Goal: Task Accomplishment & Management: Use online tool/utility

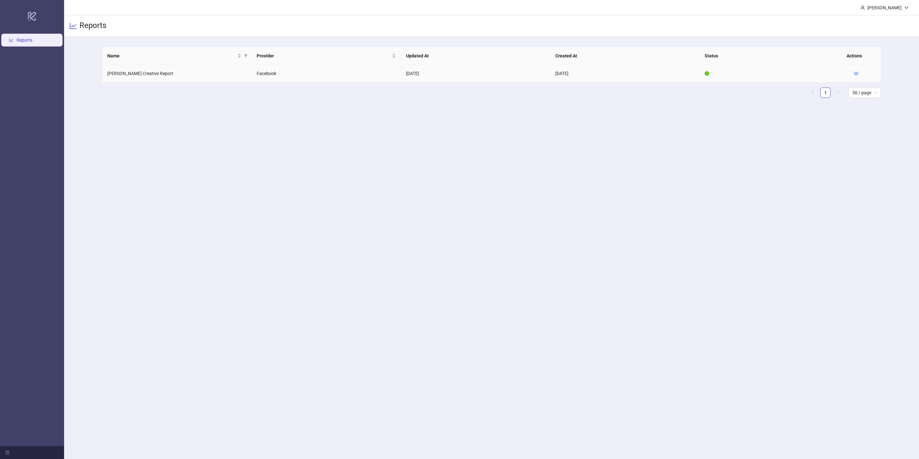
click at [858, 75] on icon "eye" at bounding box center [856, 73] width 4 height 4
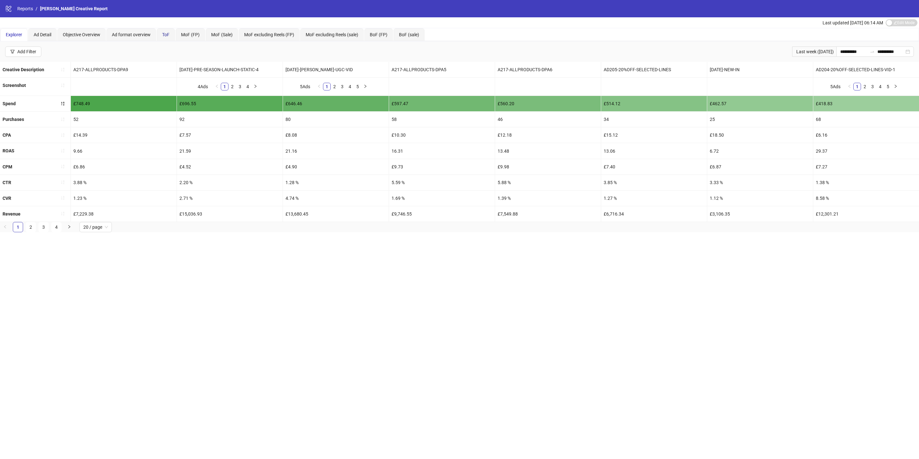
click at [167, 35] on span "ToF" at bounding box center [165, 34] width 7 height 5
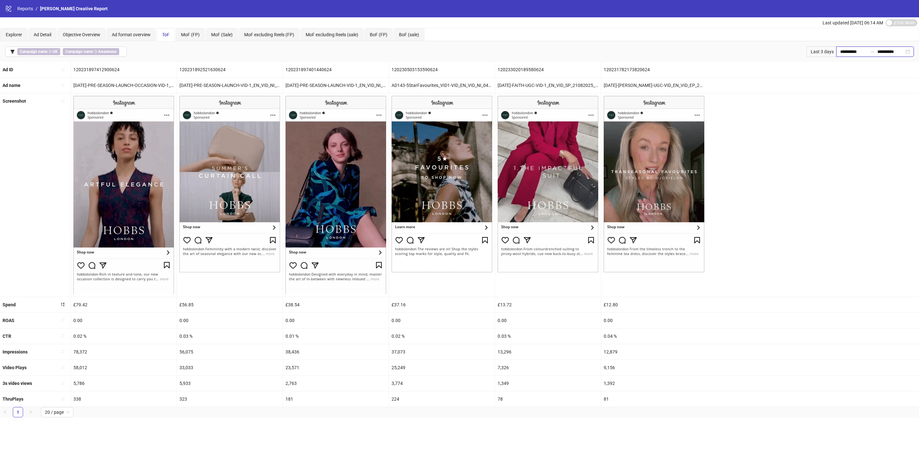
click at [842, 52] on input "**********" at bounding box center [853, 51] width 27 height 7
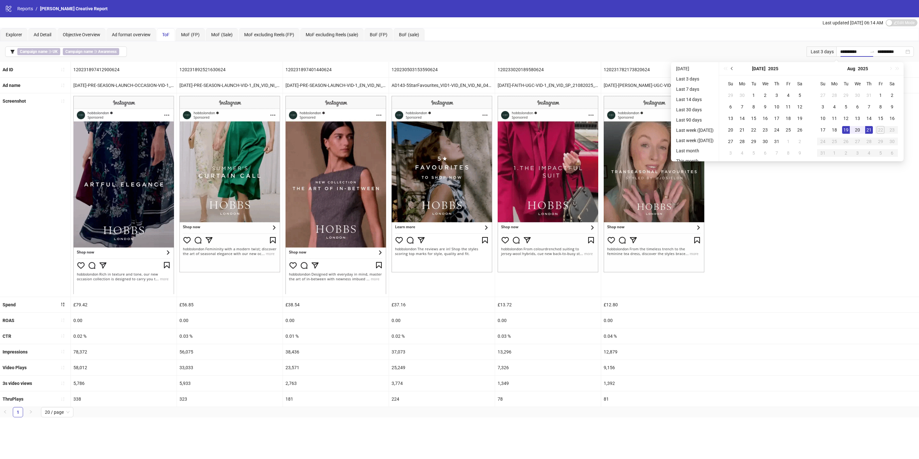
click at [734, 68] on span "Previous month (PageUp)" at bounding box center [732, 68] width 3 height 3
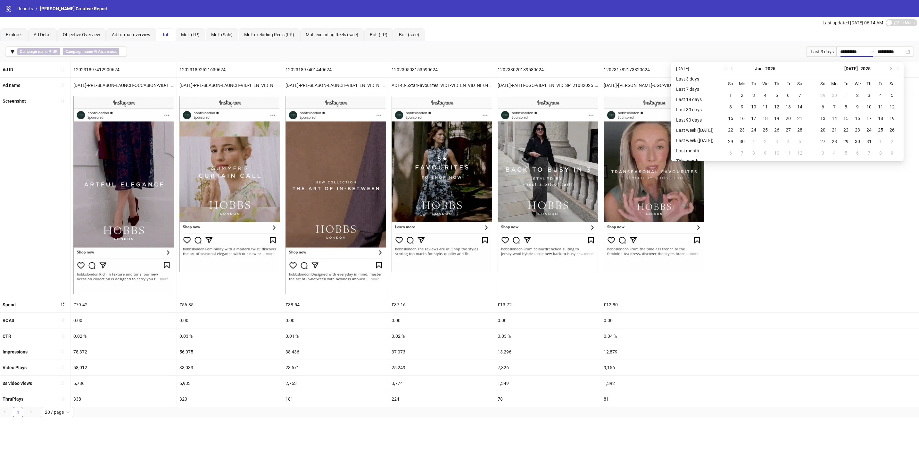
click at [734, 68] on span "Previous month (PageUp)" at bounding box center [732, 68] width 3 height 3
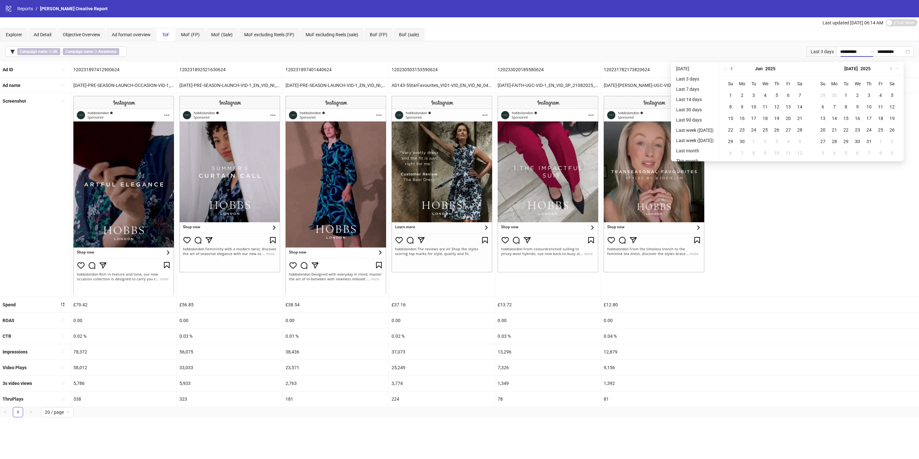
click at [734, 68] on span "Previous month (PageUp)" at bounding box center [732, 68] width 3 height 3
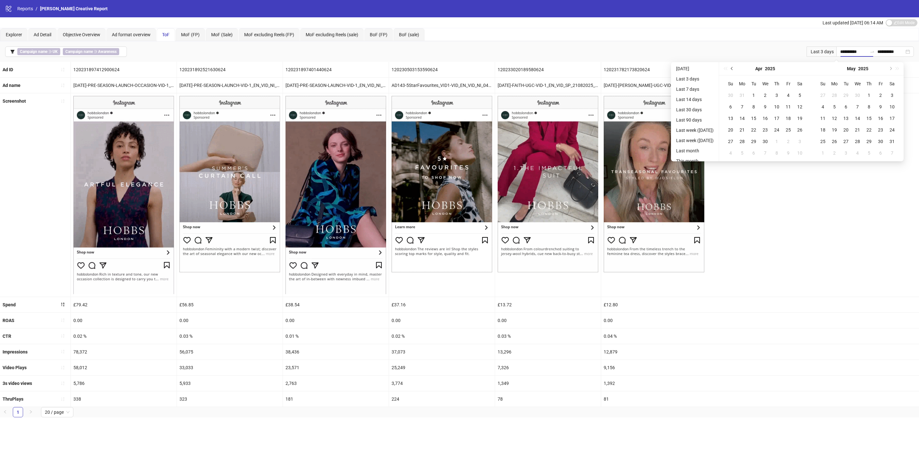
click at [734, 68] on span "Previous month (PageUp)" at bounding box center [732, 68] width 3 height 3
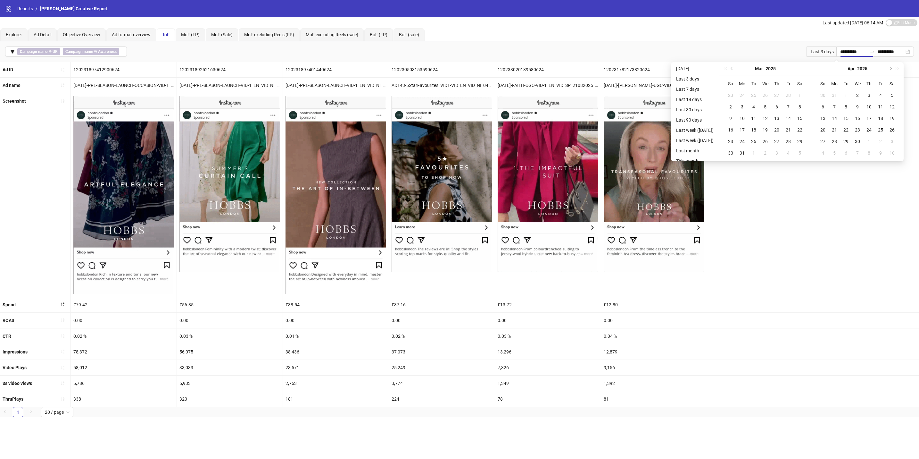
click at [734, 68] on span "Previous month (PageUp)" at bounding box center [732, 68] width 3 height 3
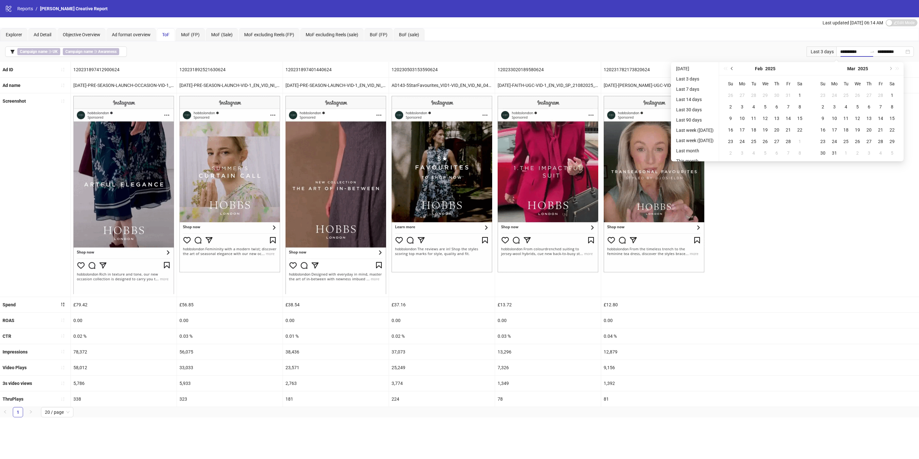
click at [734, 68] on span "Previous month (PageUp)" at bounding box center [732, 68] width 3 height 3
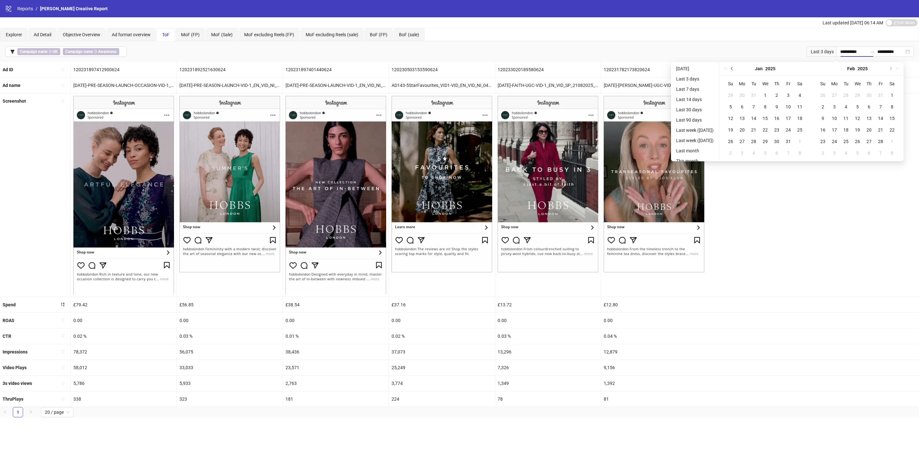
click at [734, 68] on span "Previous month (PageUp)" at bounding box center [732, 68] width 3 height 3
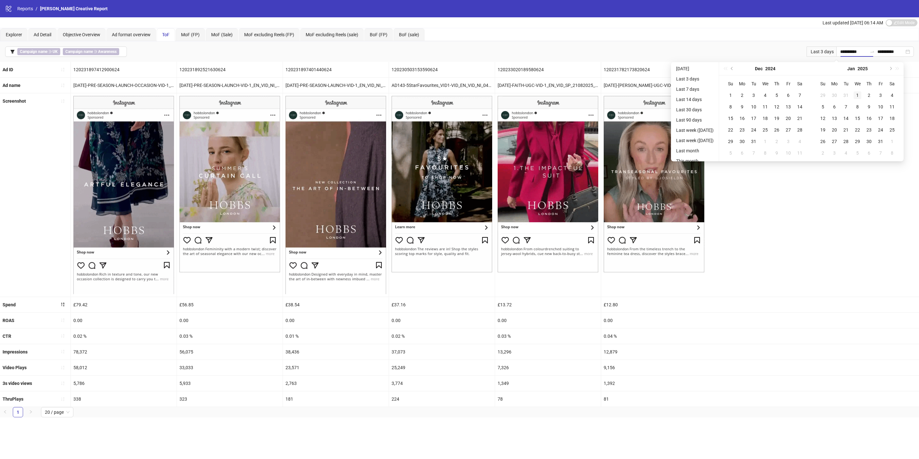
type input "**********"
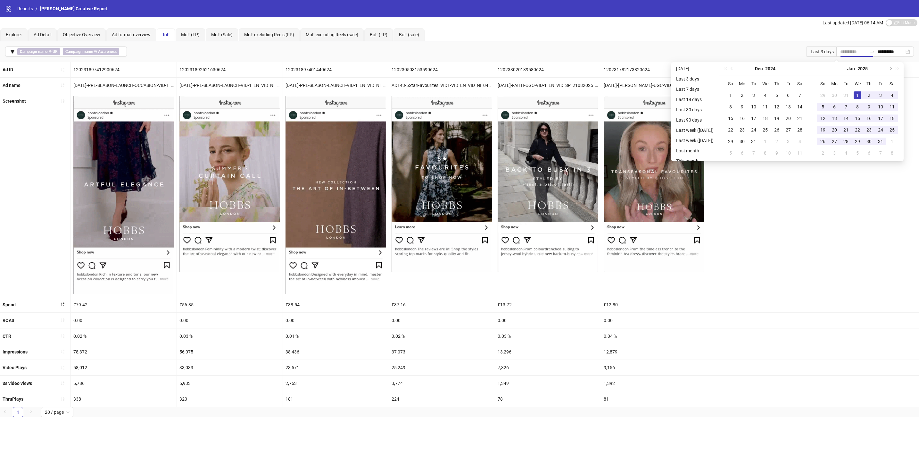
click at [862, 93] on div "1" at bounding box center [858, 95] width 8 height 8
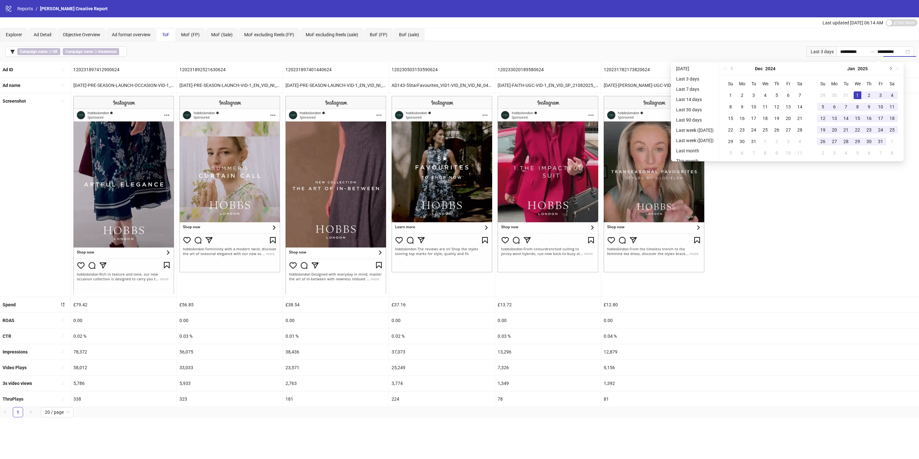
click at [894, 65] on button "Next month (PageDown)" at bounding box center [890, 68] width 7 height 13
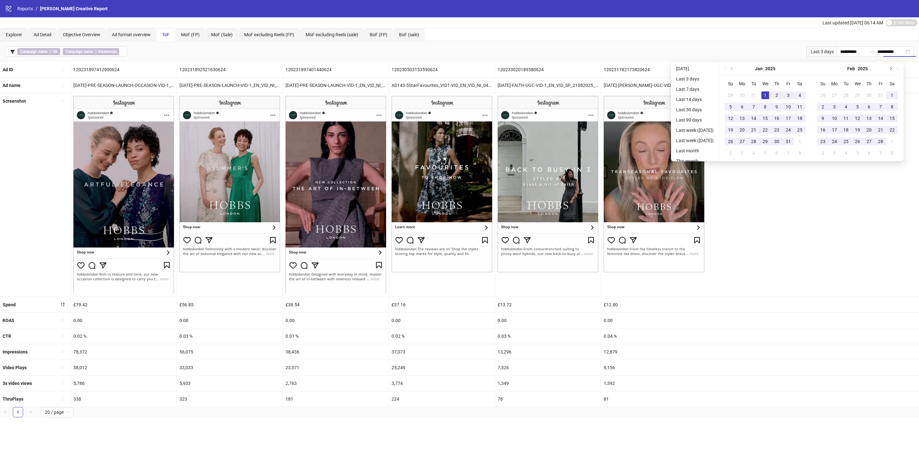
click at [894, 65] on button "Next month (PageDown)" at bounding box center [890, 68] width 7 height 13
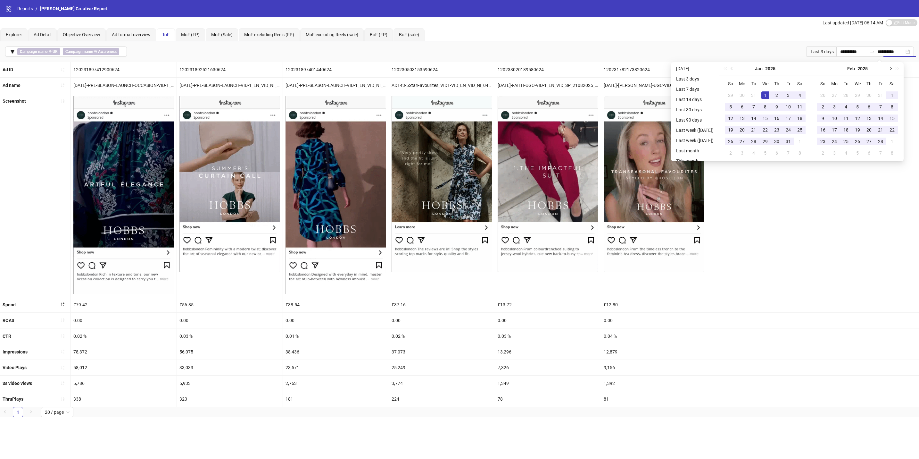
click at [894, 65] on button "Next month (PageDown)" at bounding box center [890, 68] width 7 height 13
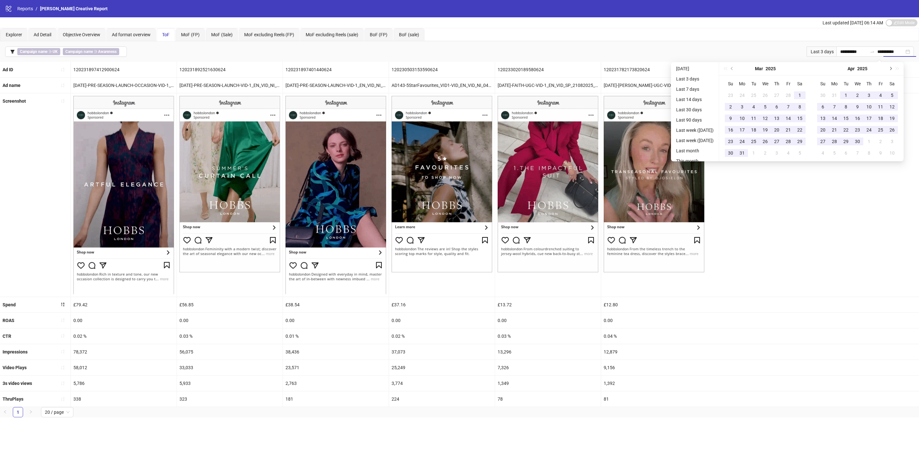
click at [894, 66] on button "Next month (PageDown)" at bounding box center [890, 68] width 7 height 13
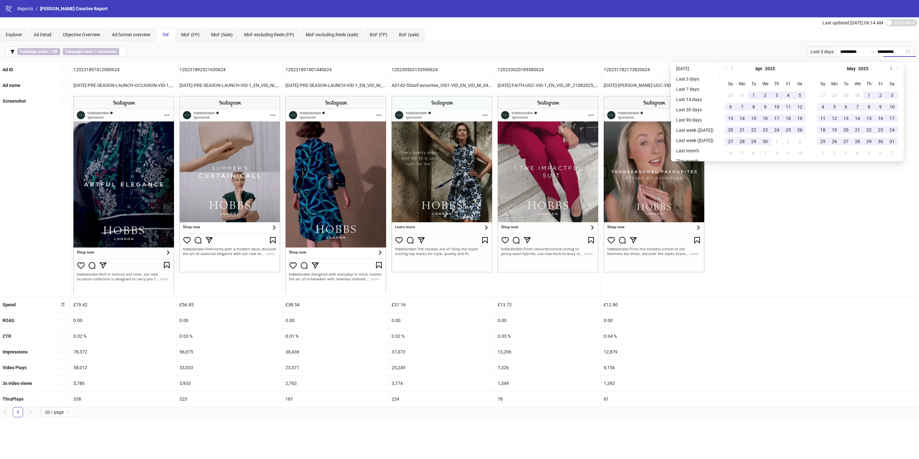
click at [894, 66] on button "Next month (PageDown)" at bounding box center [890, 68] width 7 height 13
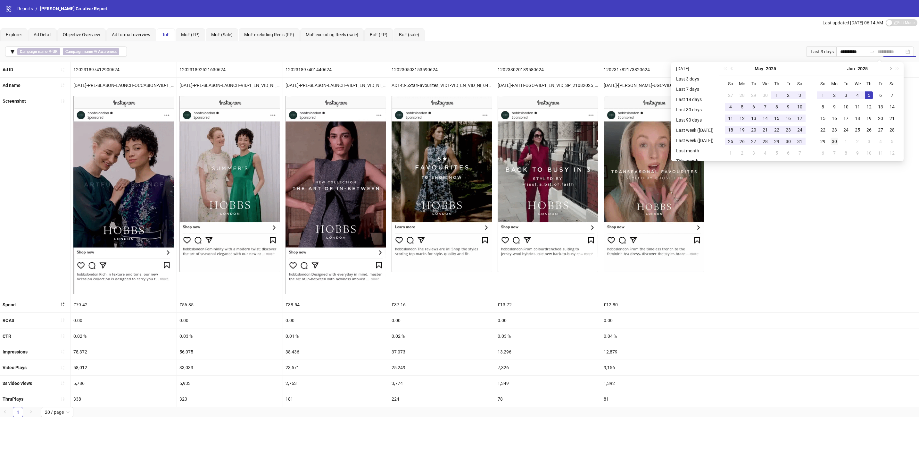
type input "**********"
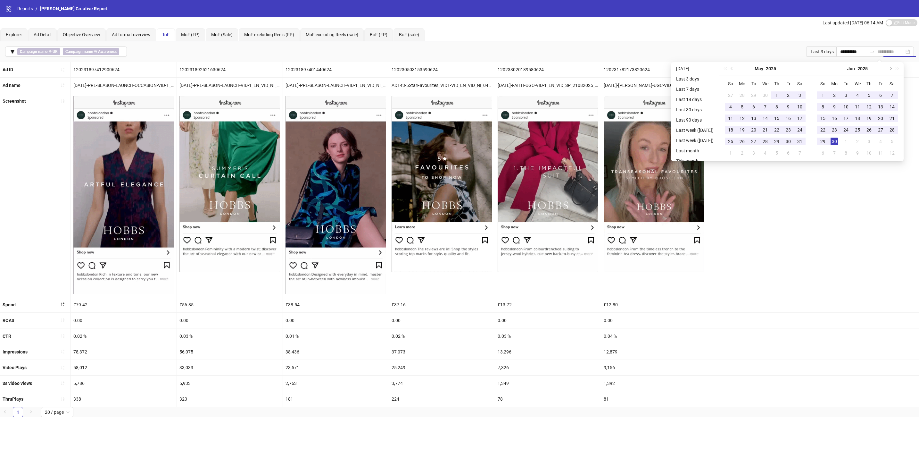
click at [839, 141] on div "30" at bounding box center [835, 142] width 8 height 8
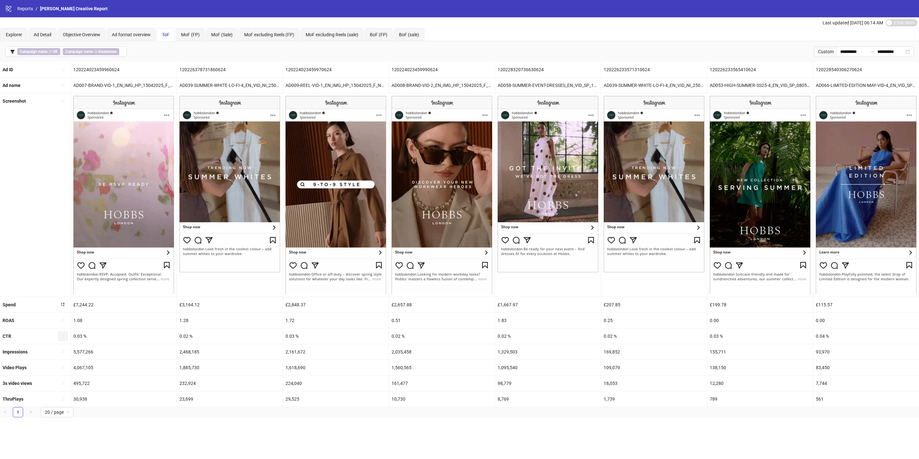
click at [61, 338] on icon "sort-ascending" at bounding box center [63, 335] width 4 height 4
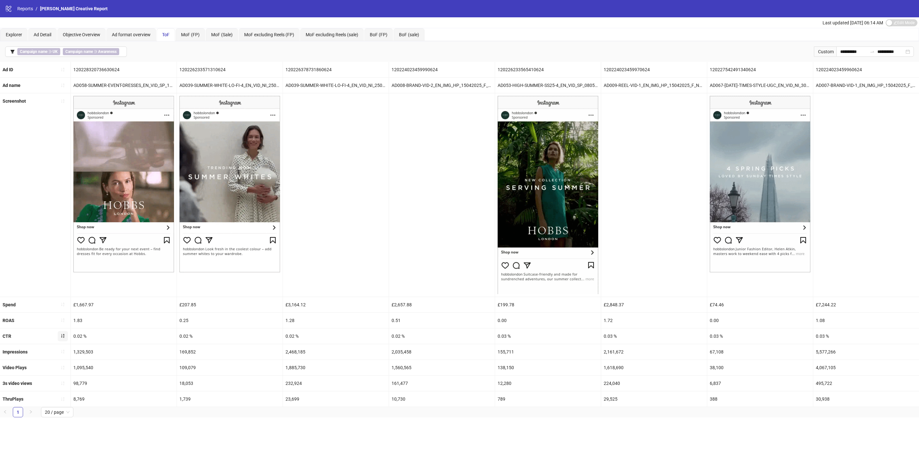
click at [63, 338] on icon "sort-ascending" at bounding box center [63, 335] width 4 height 4
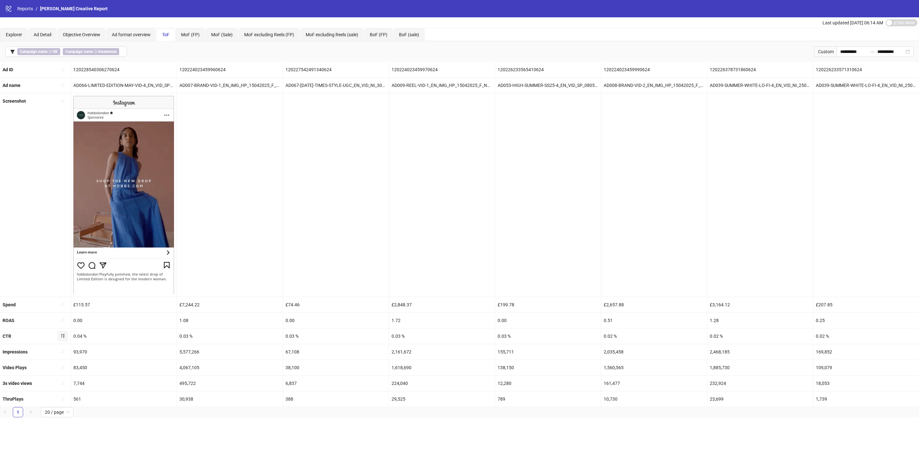
click at [63, 338] on icon "sort-descending" at bounding box center [63, 335] width 4 height 4
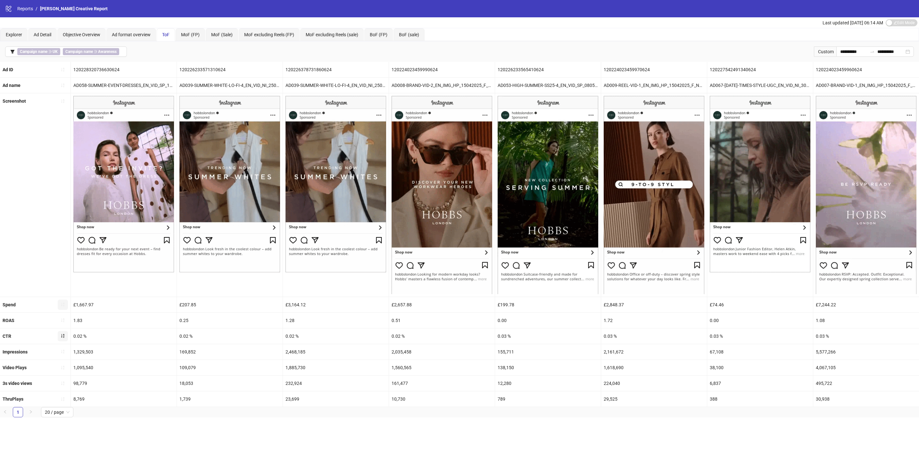
click at [63, 306] on icon "sort-ascending" at bounding box center [63, 304] width 4 height 4
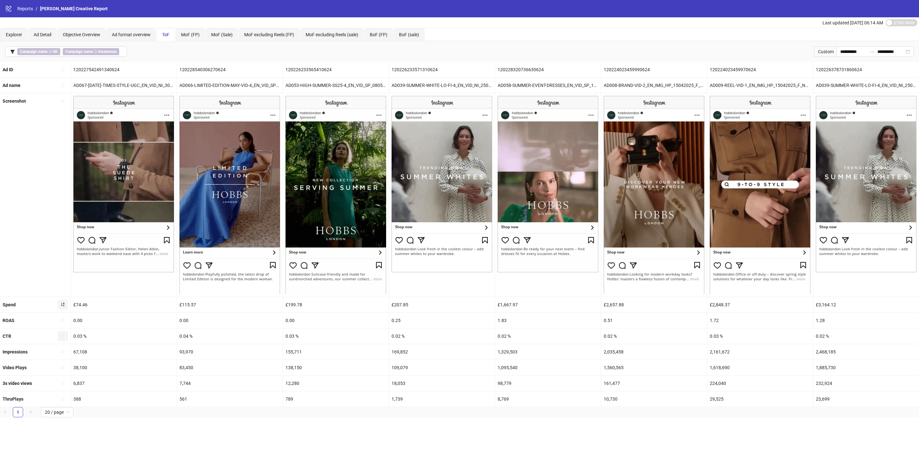
click at [61, 305] on icon "sort-ascending" at bounding box center [63, 304] width 4 height 4
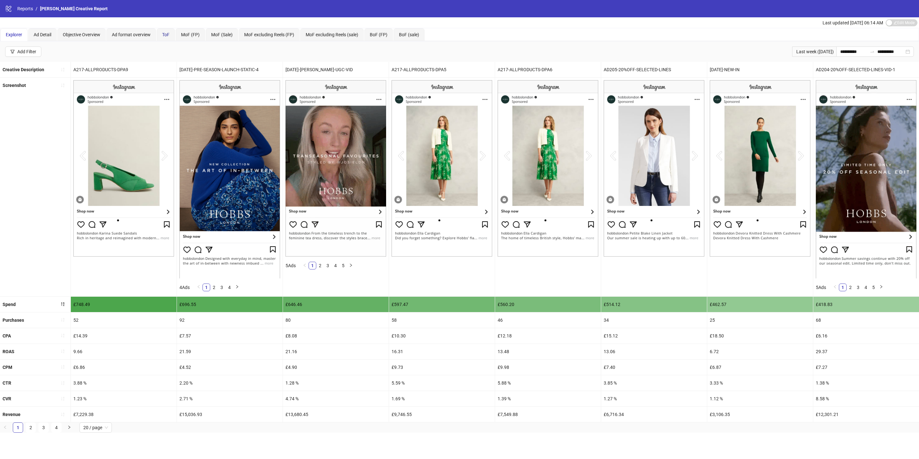
click at [167, 33] on span "ToF" at bounding box center [165, 34] width 7 height 5
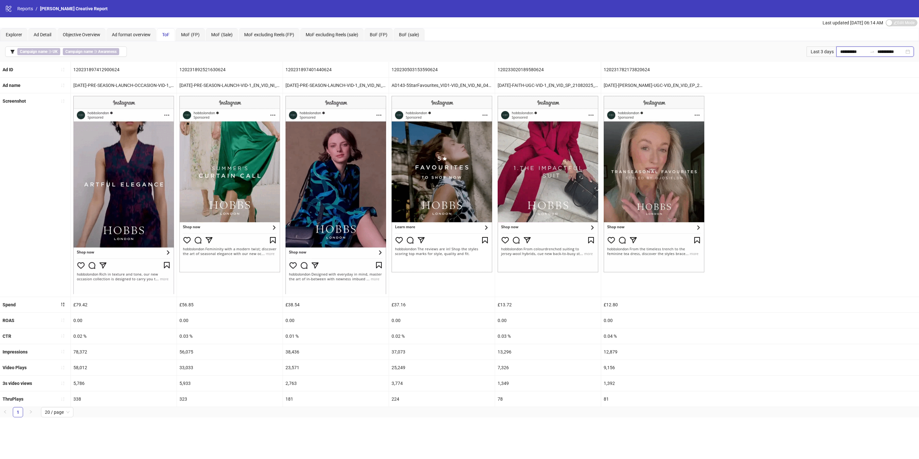
click at [859, 53] on input "**********" at bounding box center [853, 51] width 27 height 7
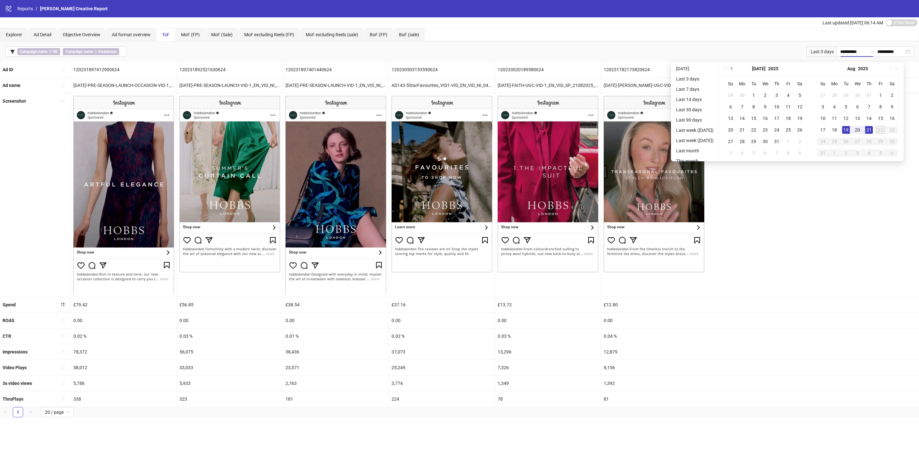
click at [736, 66] on button "Previous month (PageUp)" at bounding box center [732, 68] width 7 height 13
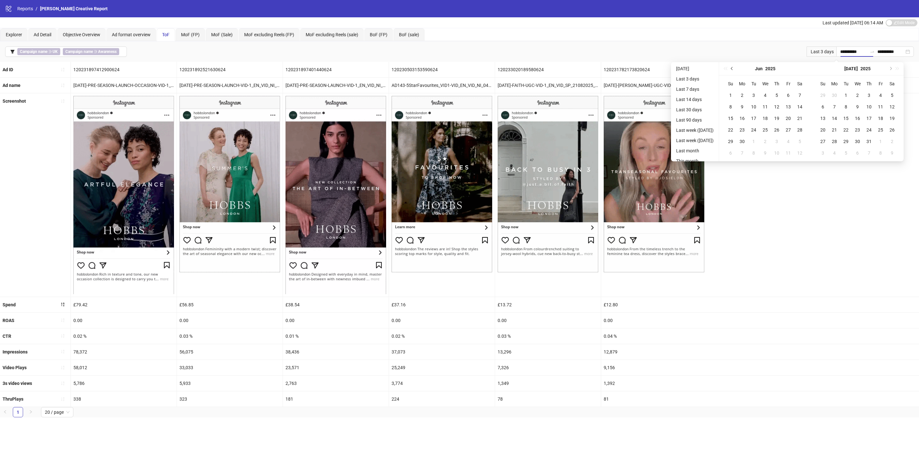
click at [736, 66] on button "Previous month (PageUp)" at bounding box center [732, 68] width 7 height 13
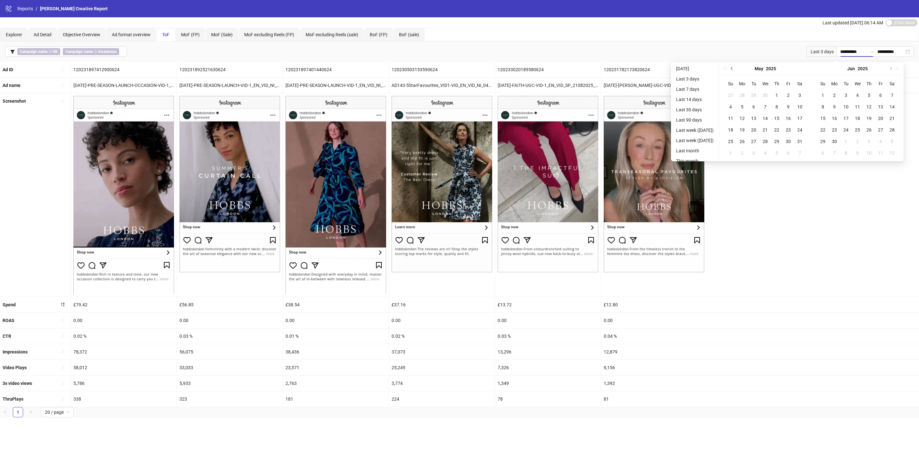
click at [736, 66] on button "Previous month (PageUp)" at bounding box center [732, 68] width 7 height 13
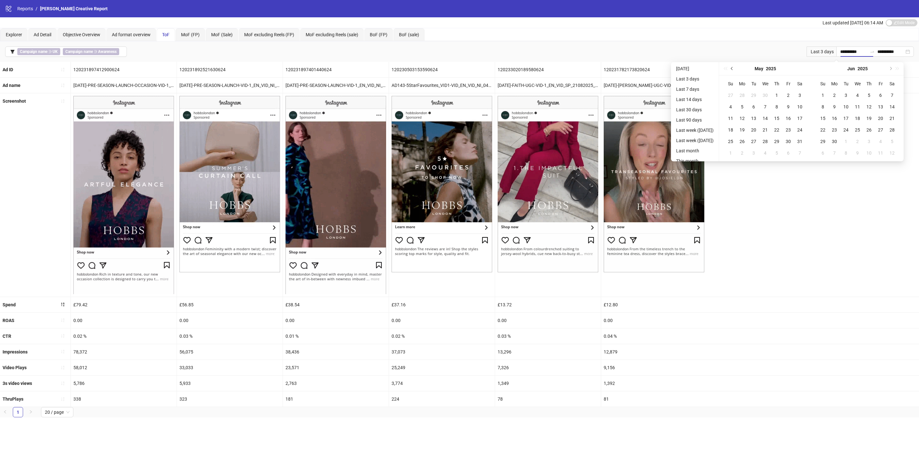
click at [736, 66] on button "Previous month (PageUp)" at bounding box center [732, 68] width 7 height 13
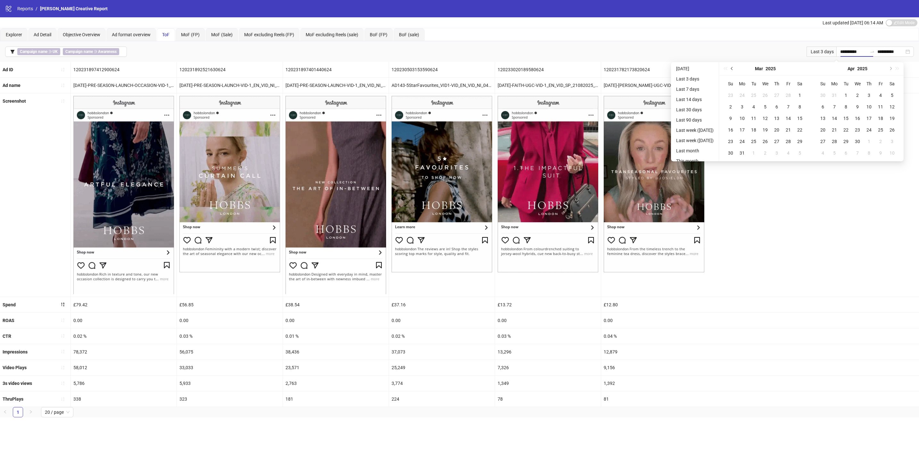
click at [736, 66] on button "Previous month (PageUp)" at bounding box center [732, 68] width 7 height 13
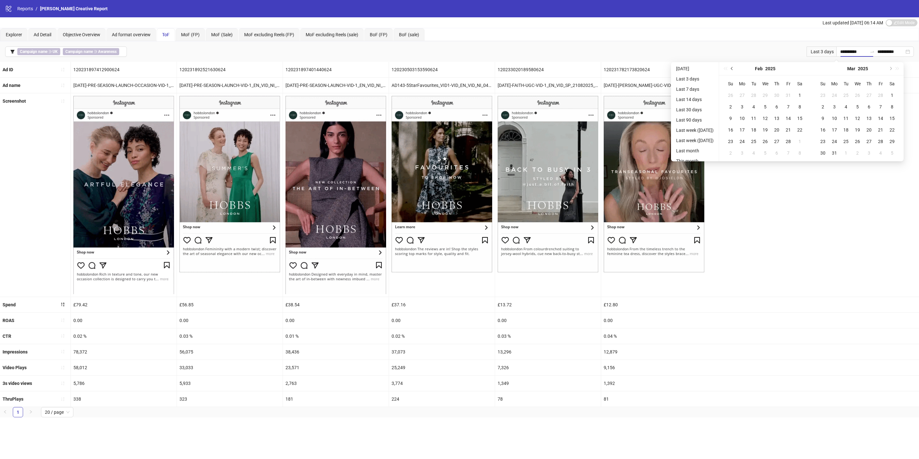
click at [736, 66] on button "Previous month (PageUp)" at bounding box center [732, 68] width 7 height 13
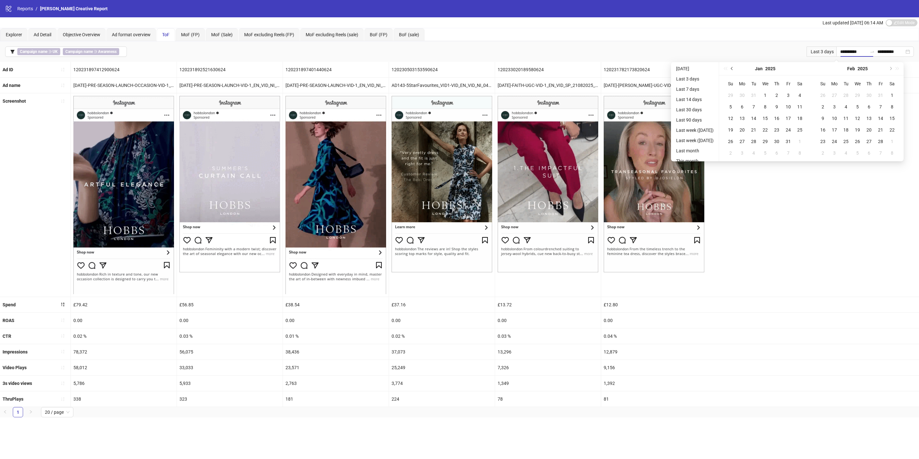
click at [736, 66] on button "Previous month (PageUp)" at bounding box center [732, 68] width 7 height 13
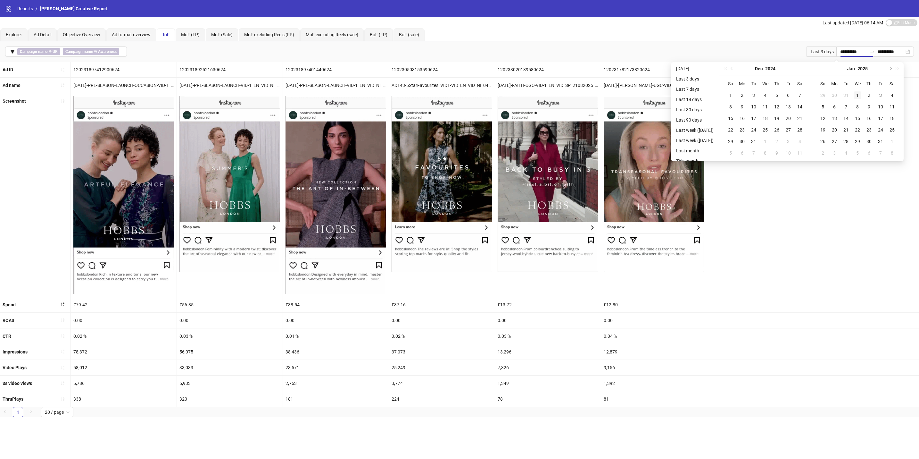
type input "**********"
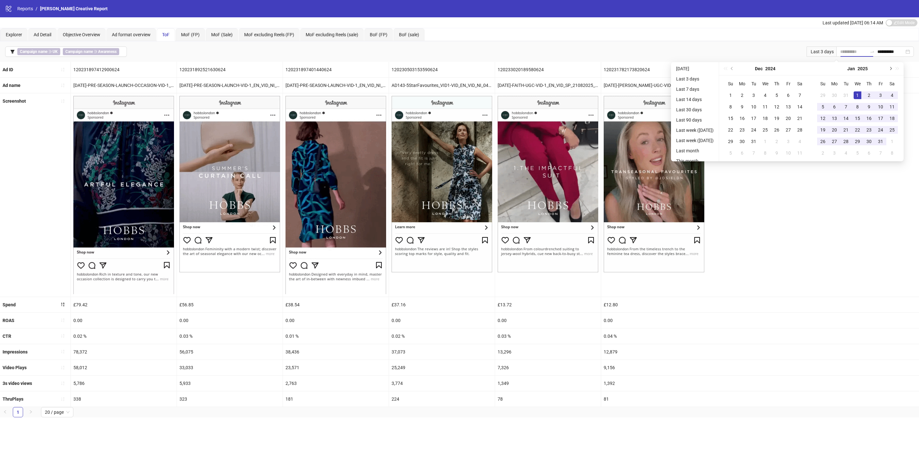
drag, startPoint x: 866, startPoint y: 93, endPoint x: 898, endPoint y: 72, distance: 38.1
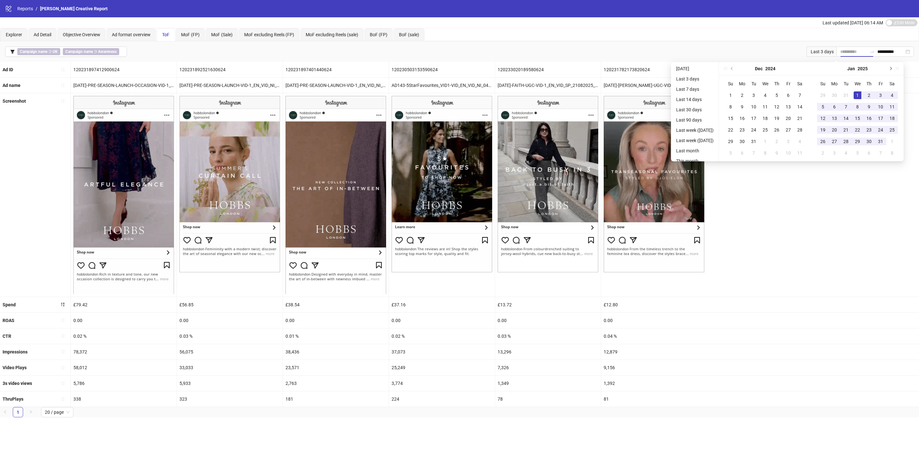
click at [862, 93] on div "1" at bounding box center [858, 95] width 8 height 8
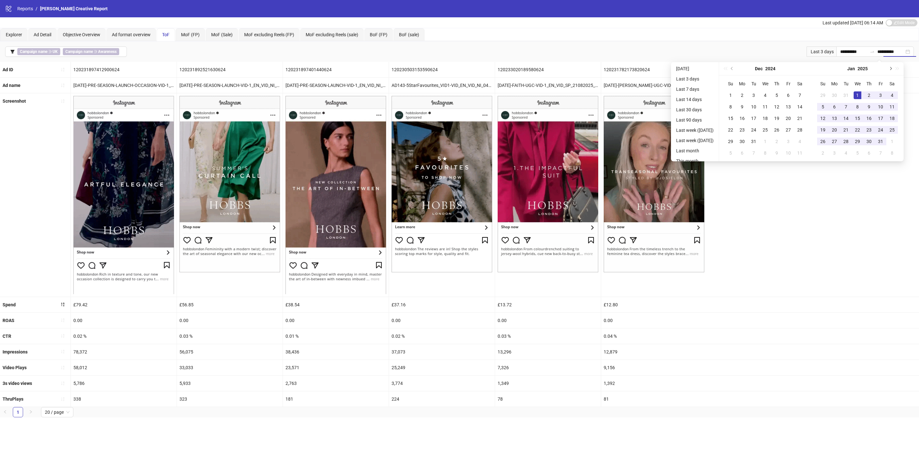
click at [894, 69] on button "Next month (PageDown)" at bounding box center [890, 68] width 7 height 13
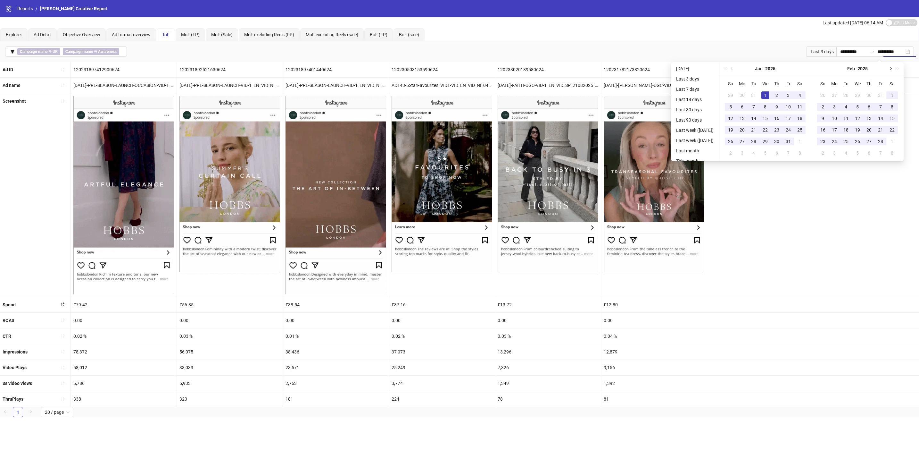
click at [894, 69] on button "Next month (PageDown)" at bounding box center [890, 68] width 7 height 13
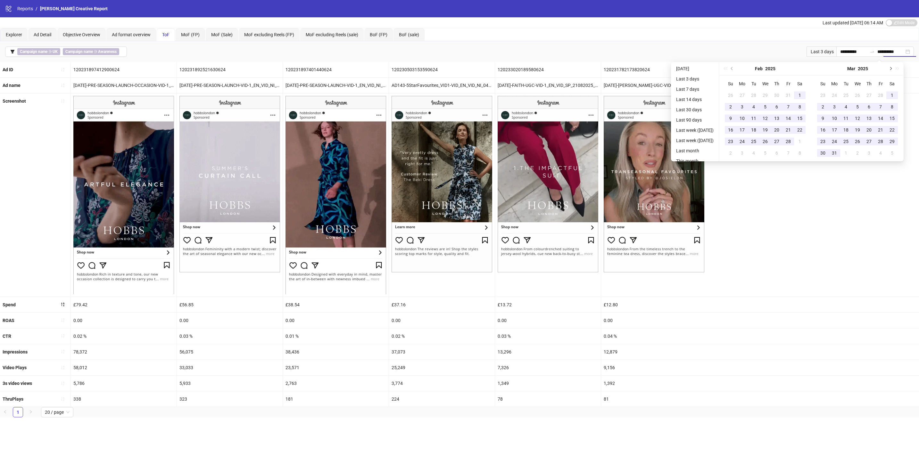
click at [894, 70] on button "Next month (PageDown)" at bounding box center [890, 68] width 7 height 13
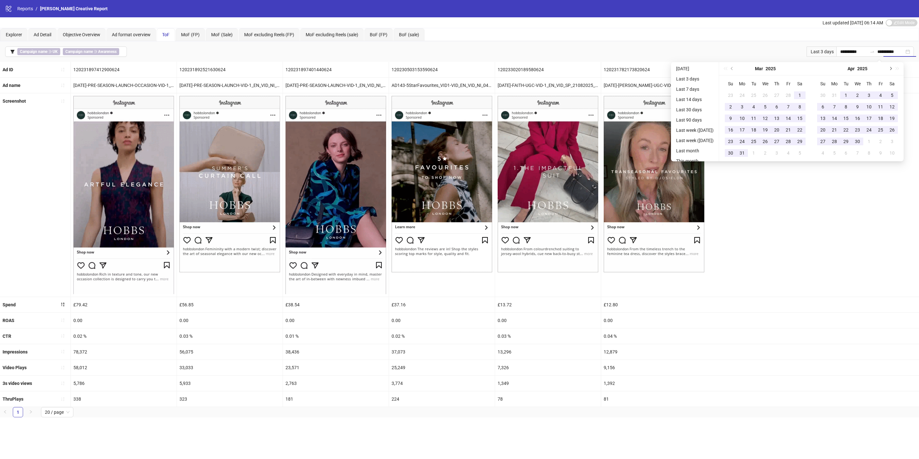
click at [894, 70] on button "Next month (PageDown)" at bounding box center [890, 68] width 7 height 13
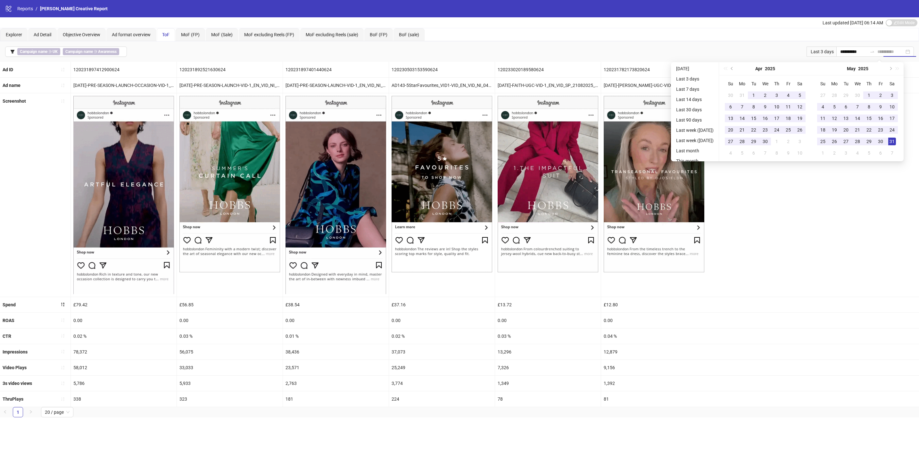
click at [896, 138] on div "31" at bounding box center [893, 142] width 8 height 8
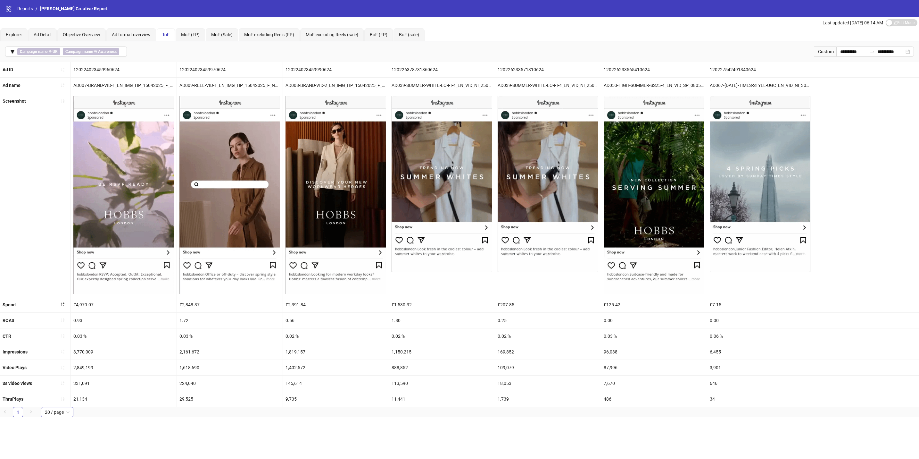
click at [66, 417] on span "20 / page" at bounding box center [57, 412] width 25 height 10
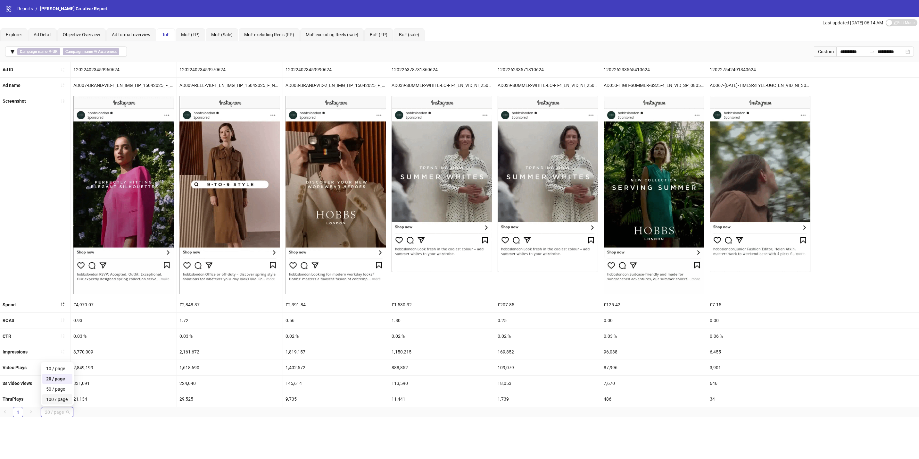
drag, startPoint x: 105, startPoint y: 430, endPoint x: 79, endPoint y: 426, distance: 25.9
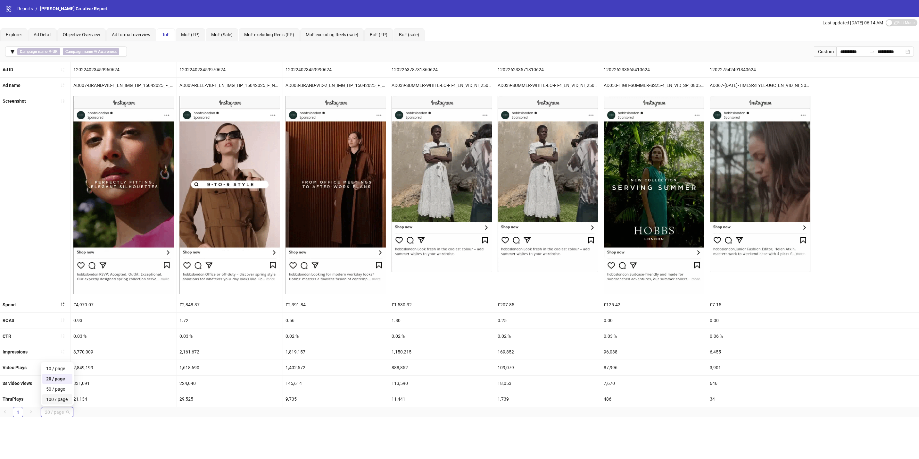
click at [104, 430] on div "**********" at bounding box center [459, 229] width 919 height 459
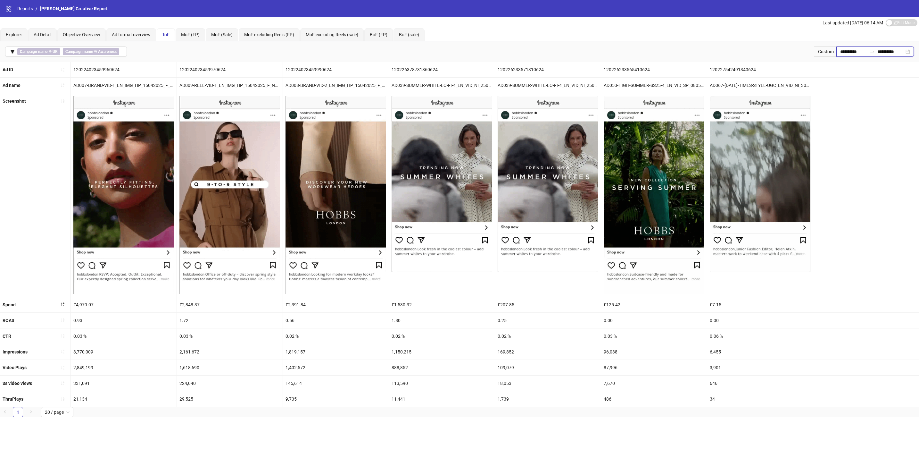
click at [889, 54] on input "**********" at bounding box center [891, 51] width 27 height 7
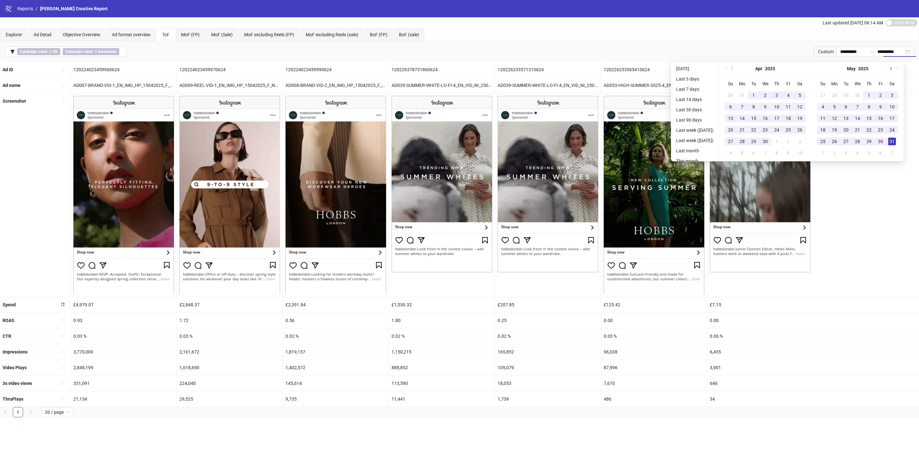
click at [894, 66] on button "Next month (PageDown)" at bounding box center [890, 68] width 7 height 13
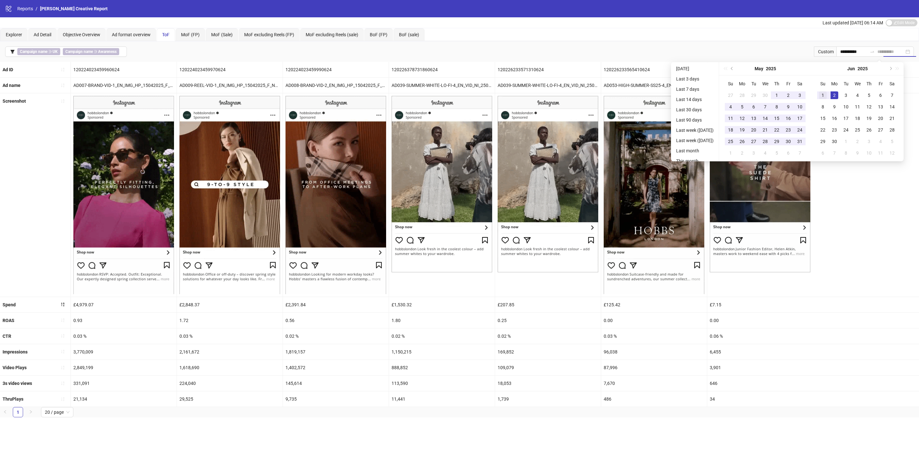
type input "**********"
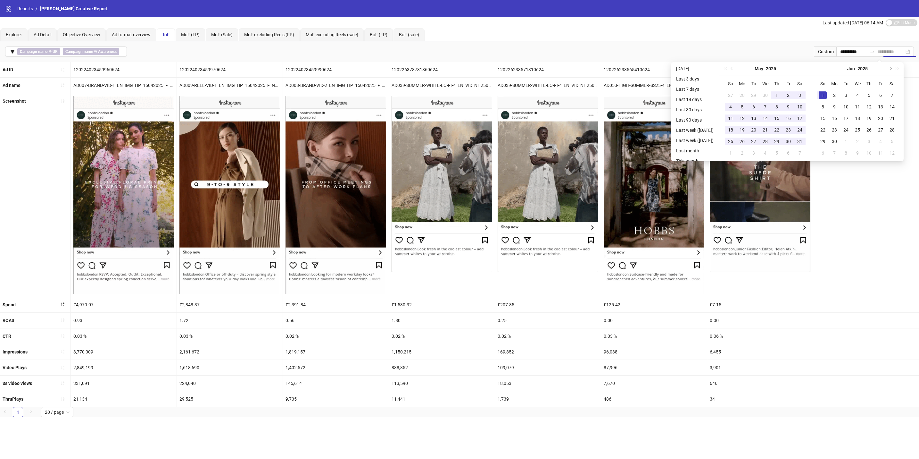
click at [827, 95] on div "1" at bounding box center [823, 95] width 8 height 8
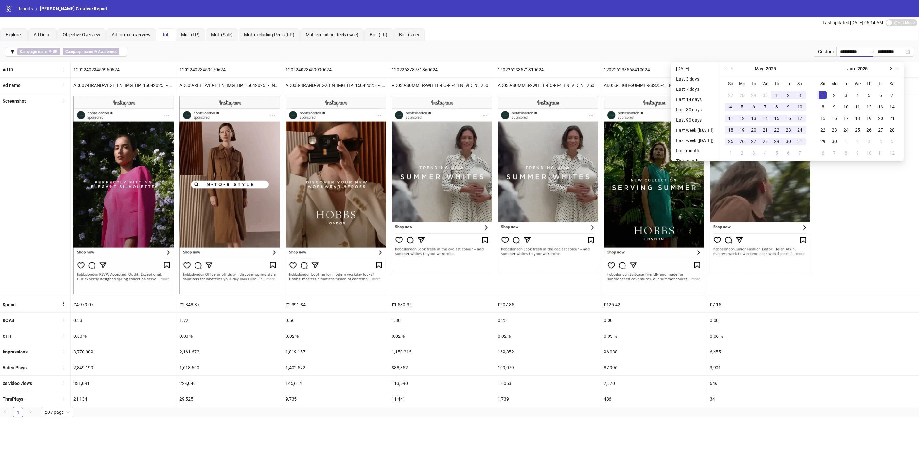
click at [894, 67] on button "Next month (PageDown)" at bounding box center [890, 68] width 7 height 13
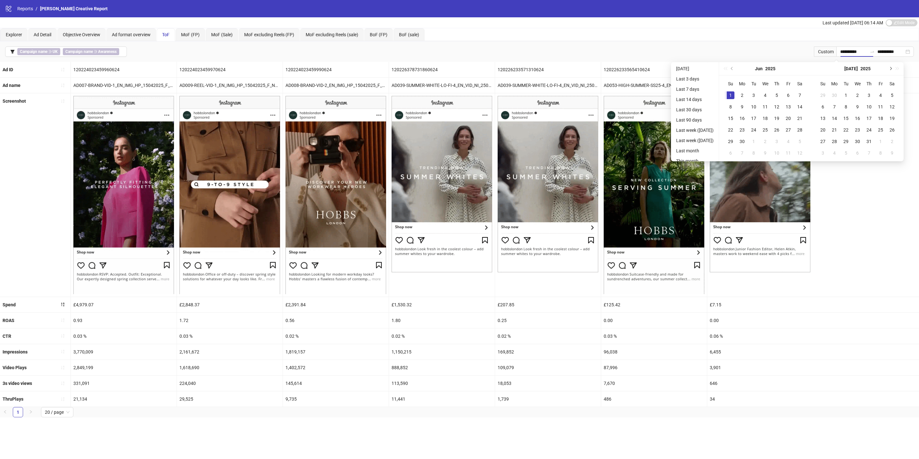
click at [892, 68] on span "Next month (PageDown)" at bounding box center [890, 68] width 3 height 3
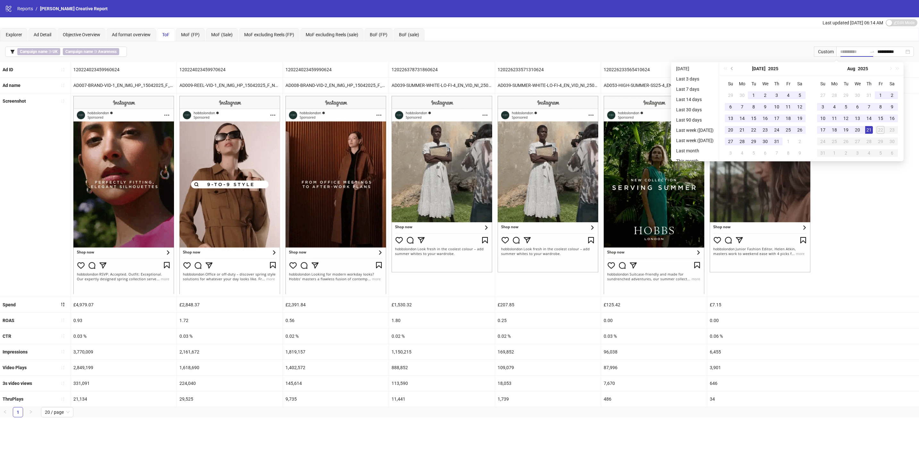
click at [873, 126] on div "21" at bounding box center [869, 130] width 8 height 8
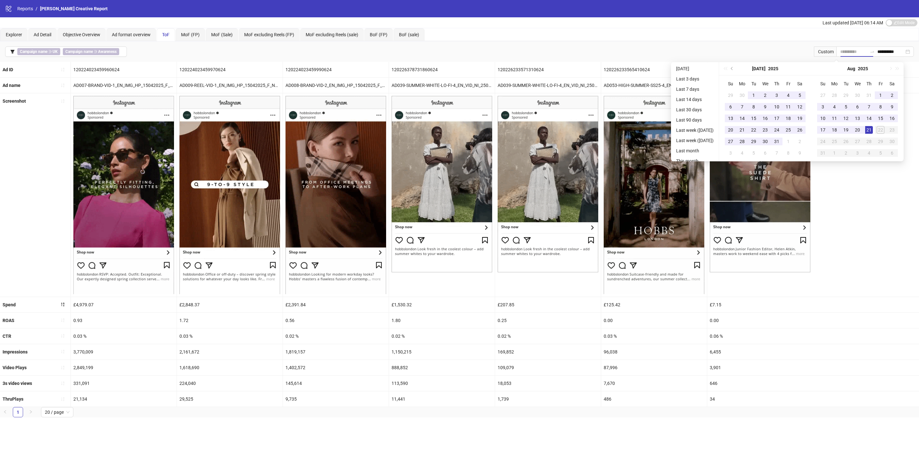
type input "**********"
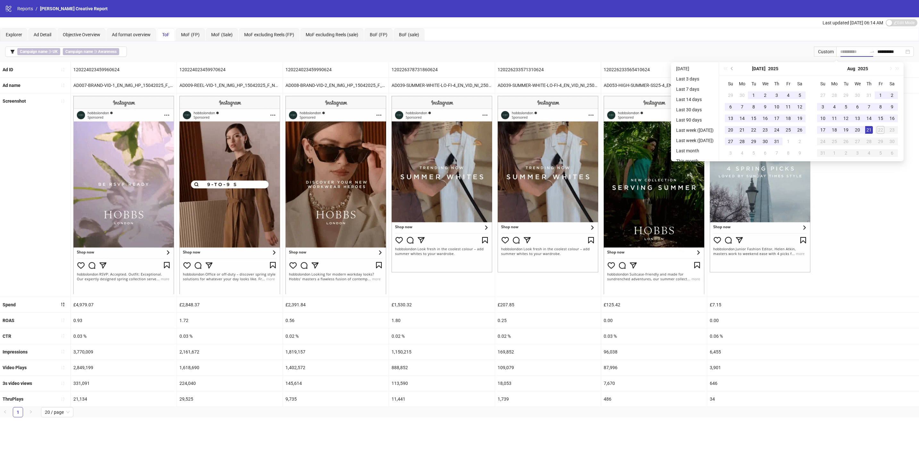
type input "**********"
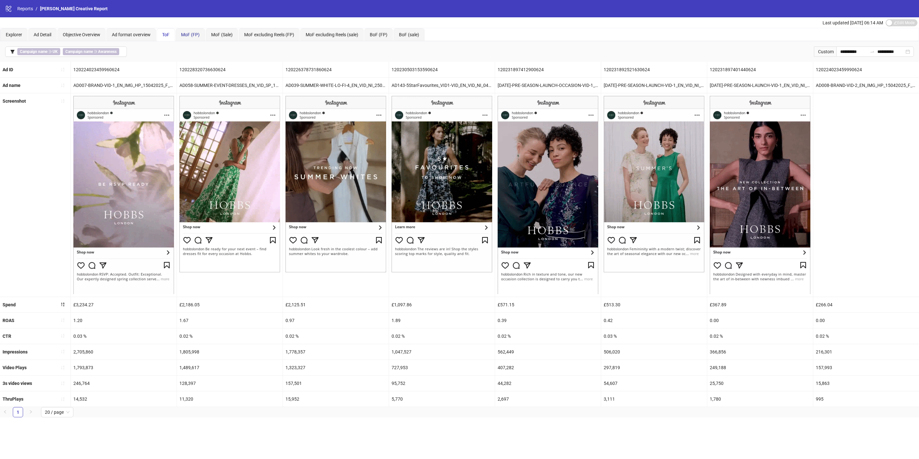
click at [190, 36] on span "MoF (FP)" at bounding box center [190, 34] width 19 height 5
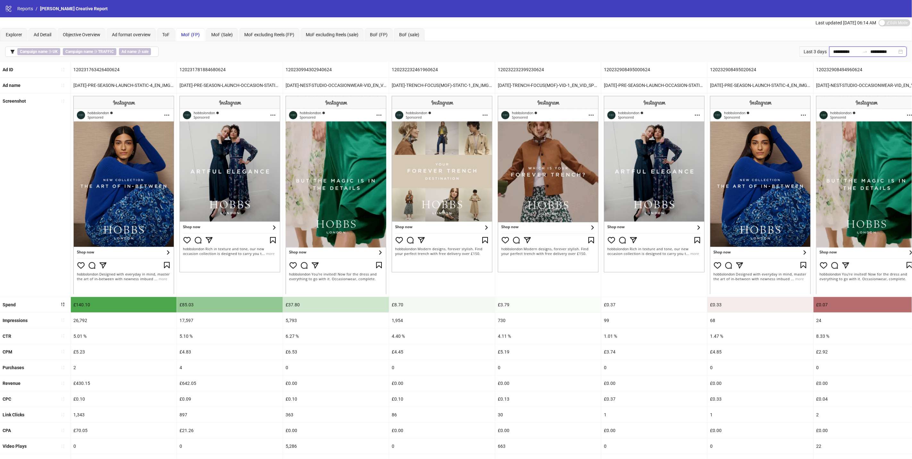
click at [883, 52] on input "**********" at bounding box center [883, 51] width 27 height 7
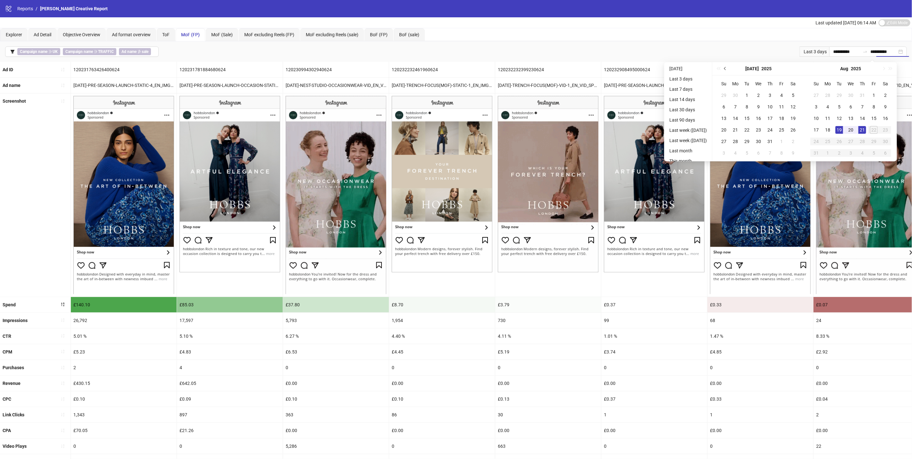
click at [727, 69] on span "Previous month (PageUp)" at bounding box center [725, 68] width 3 height 3
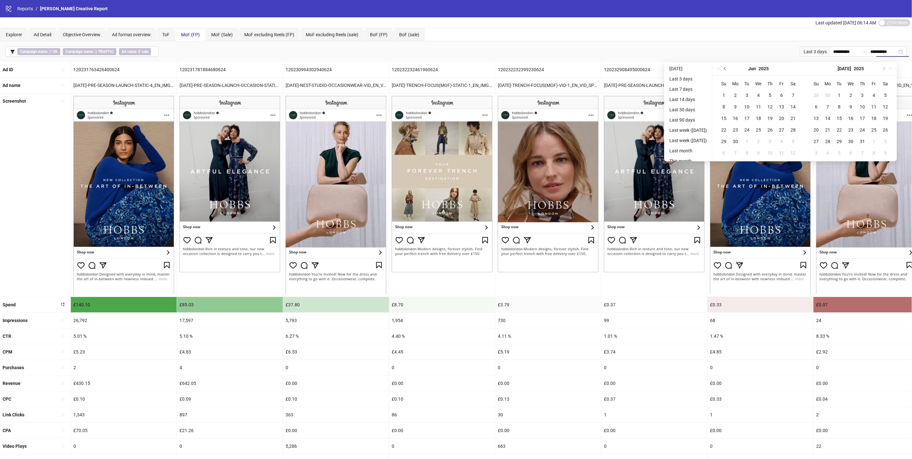
click at [727, 69] on span "Previous month (PageUp)" at bounding box center [725, 68] width 3 height 3
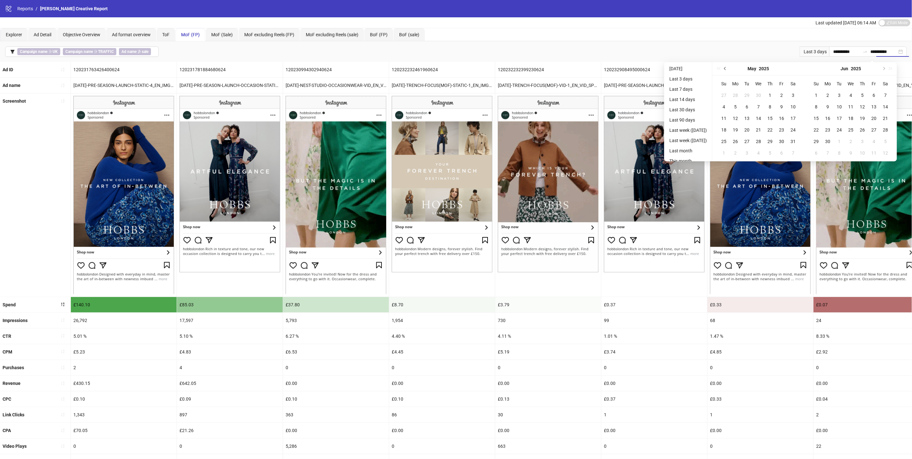
click at [727, 69] on span "Previous month (PageUp)" at bounding box center [725, 68] width 3 height 3
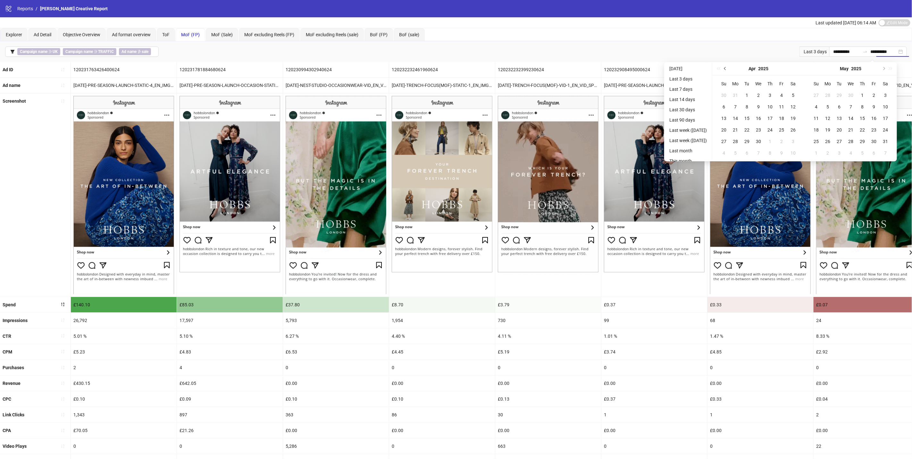
click at [727, 69] on span "Previous month (PageUp)" at bounding box center [725, 68] width 3 height 3
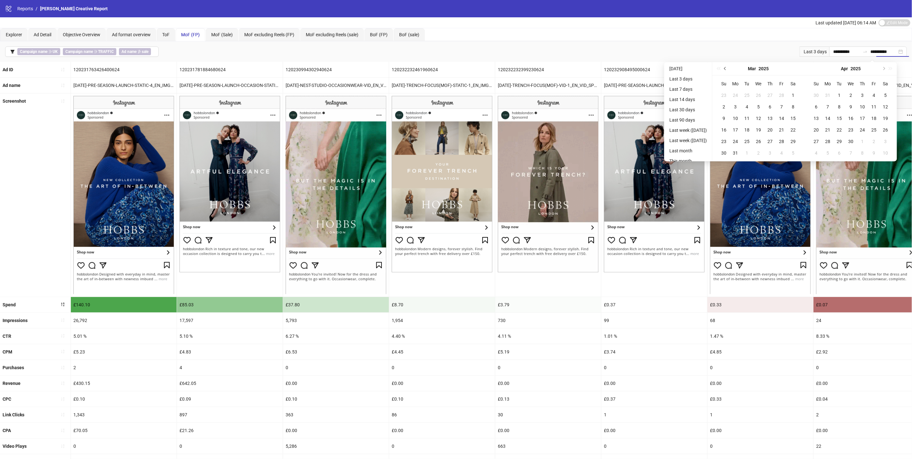
click at [727, 69] on span "Previous month (PageUp)" at bounding box center [725, 68] width 3 height 3
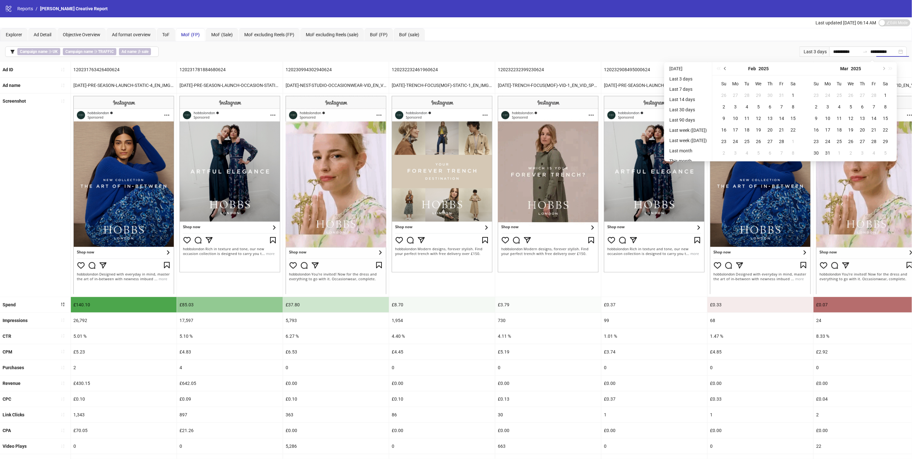
click at [727, 69] on span "Previous month (PageUp)" at bounding box center [725, 68] width 3 height 3
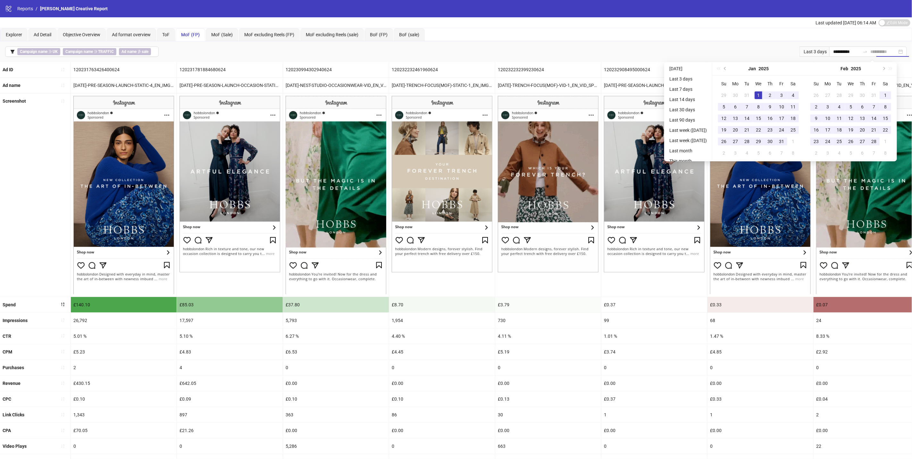
type input "**********"
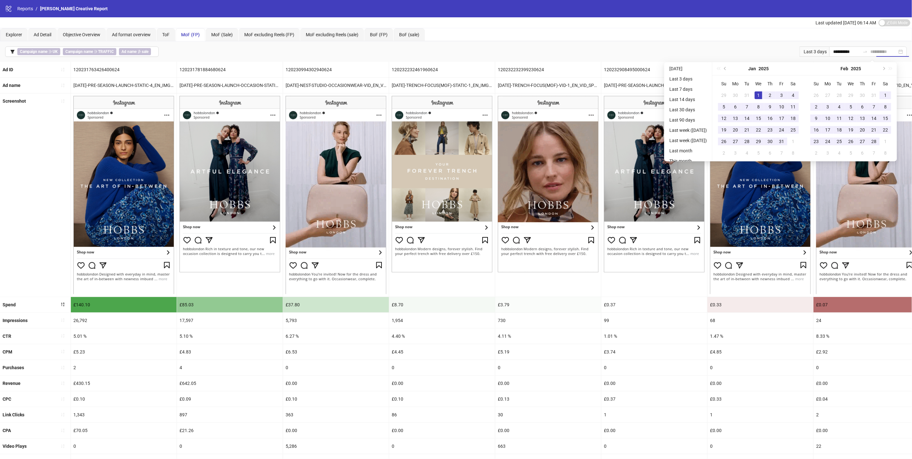
click at [762, 95] on div "1" at bounding box center [759, 95] width 8 height 8
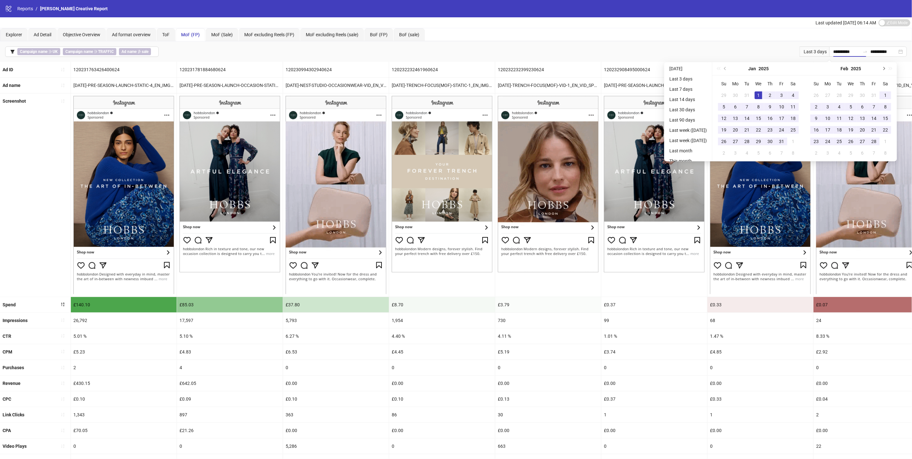
click at [887, 70] on button "Next month (PageDown)" at bounding box center [883, 68] width 7 height 13
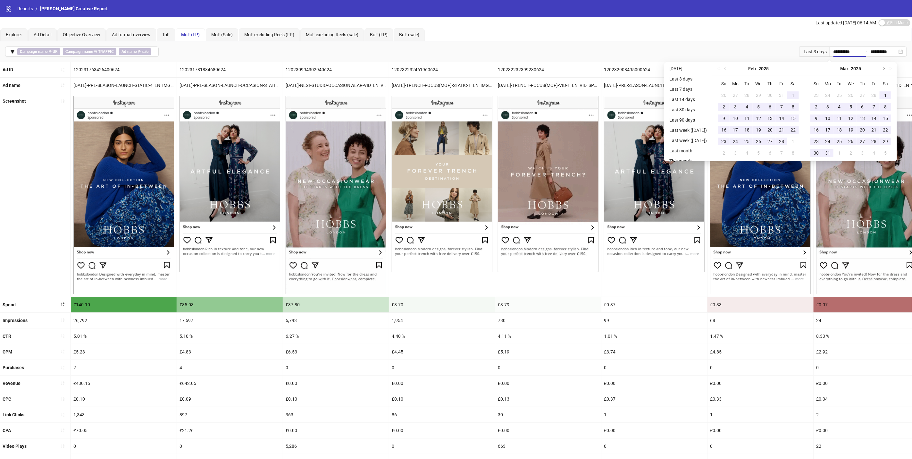
click at [887, 70] on button "Next month (PageDown)" at bounding box center [883, 68] width 7 height 13
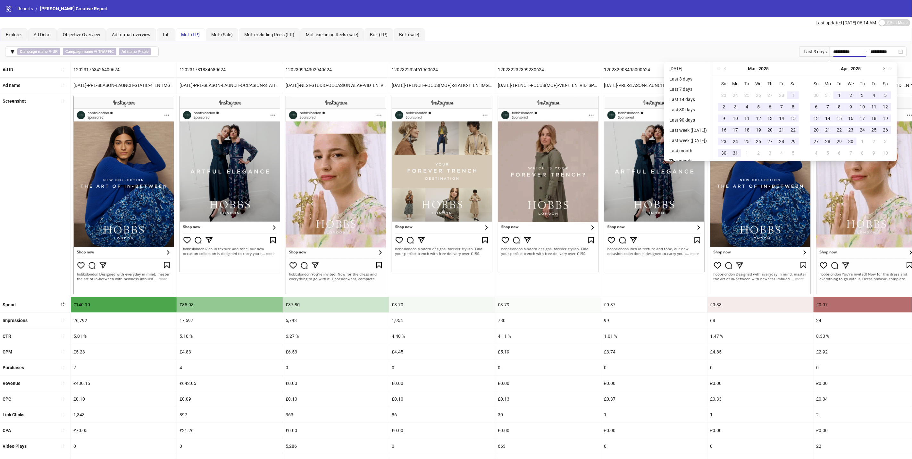
click at [887, 70] on button "Next month (PageDown)" at bounding box center [883, 68] width 7 height 13
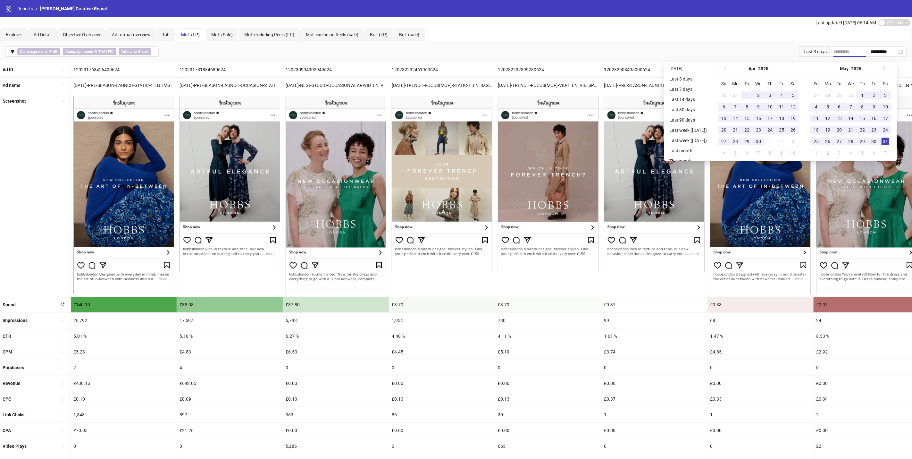
click at [889, 141] on div "31" at bounding box center [885, 142] width 8 height 8
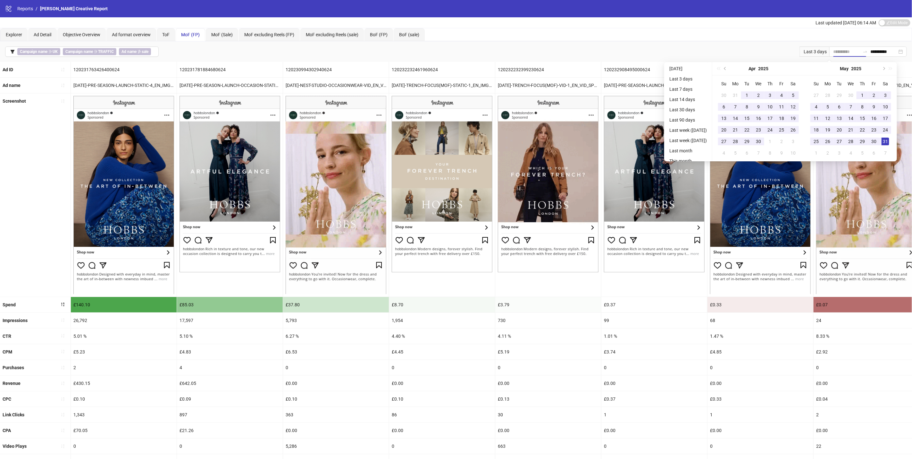
type input "**********"
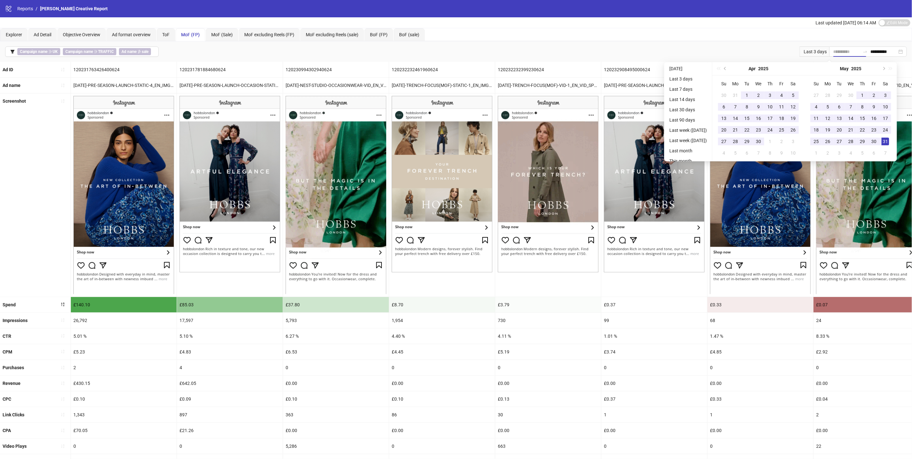
type input "**********"
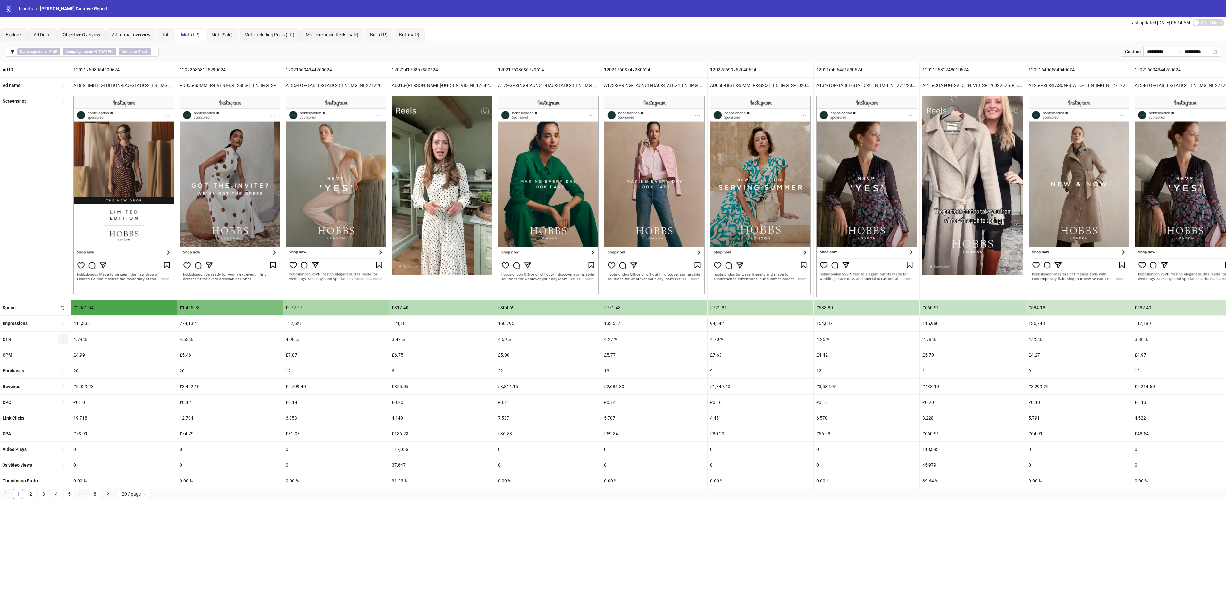
click at [62, 341] on icon "sort-ascending" at bounding box center [63, 339] width 4 height 4
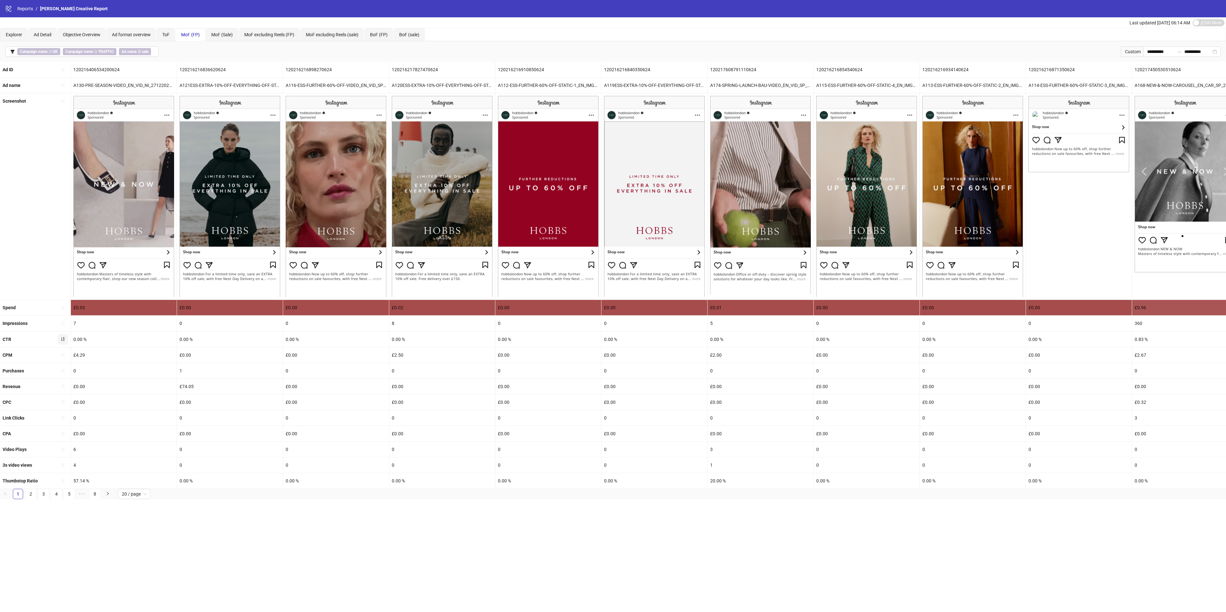
click at [61, 341] on icon "sort-ascending" at bounding box center [63, 339] width 4 height 4
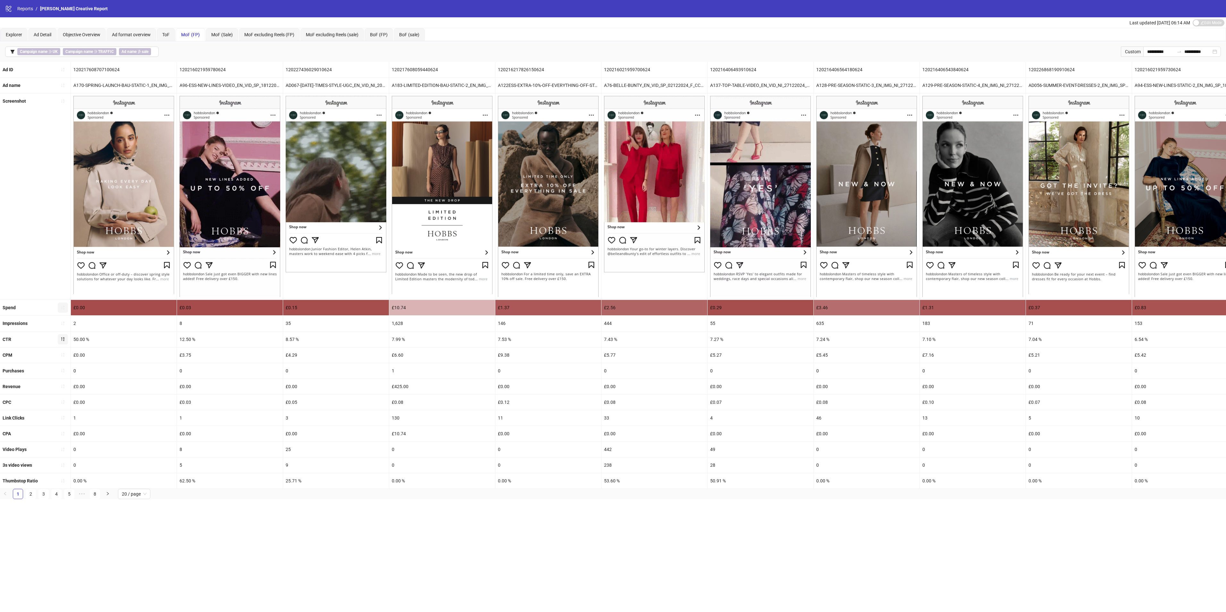
click at [63, 306] on button "button" at bounding box center [63, 307] width 10 height 10
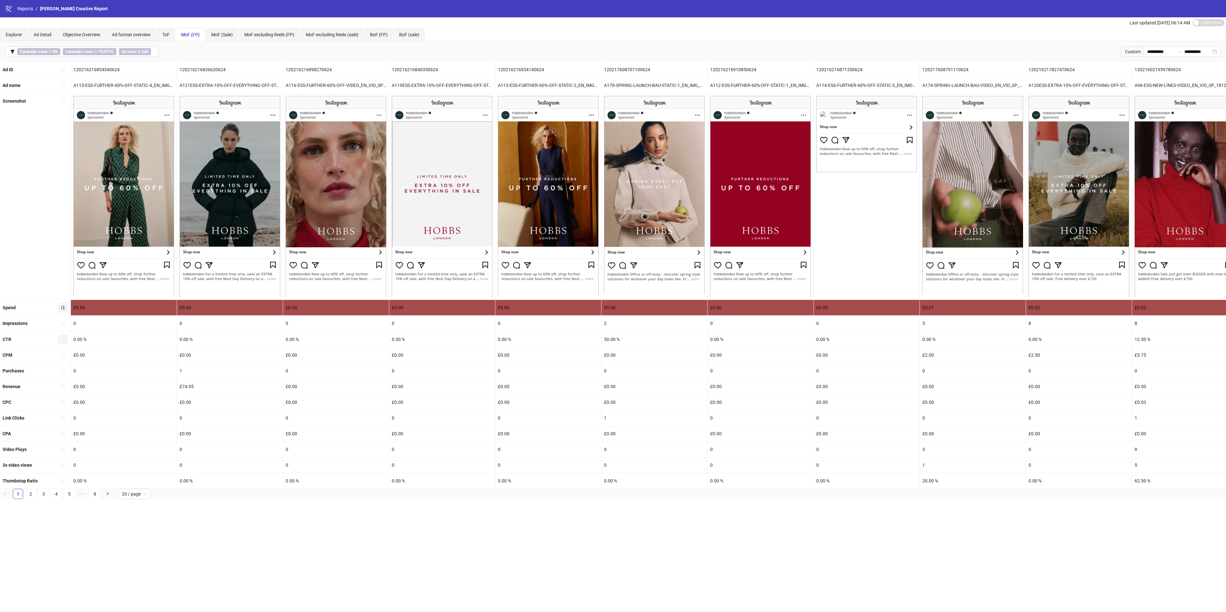
click at [66, 307] on button "button" at bounding box center [63, 307] width 10 height 10
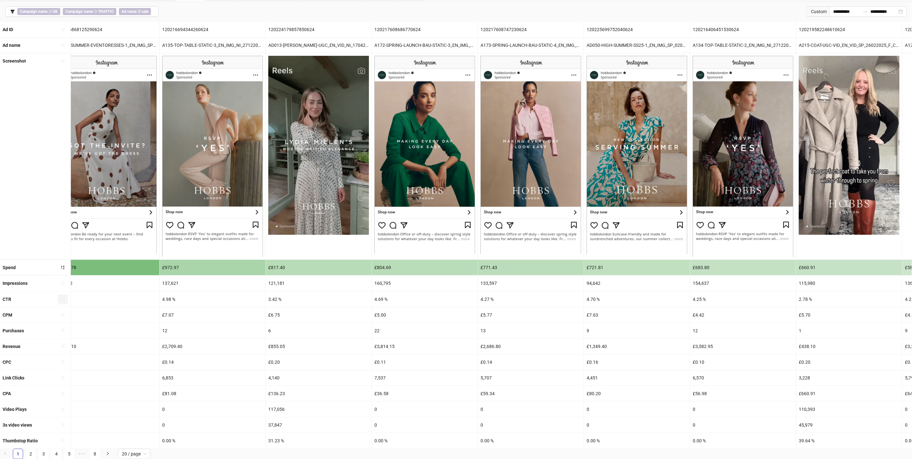
scroll to position [0, 96]
